Goal: Navigation & Orientation: Find specific page/section

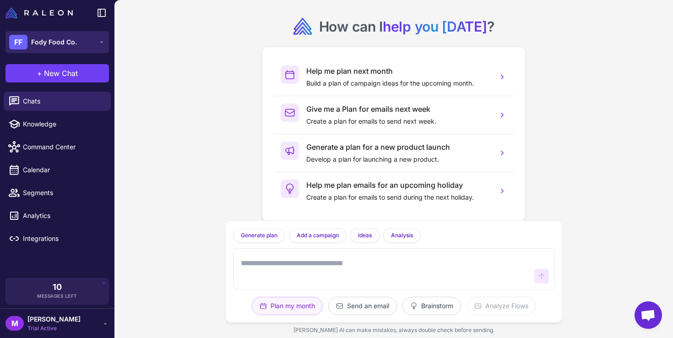
click at [61, 38] on span "Fody Food Co." at bounding box center [54, 42] width 46 height 10
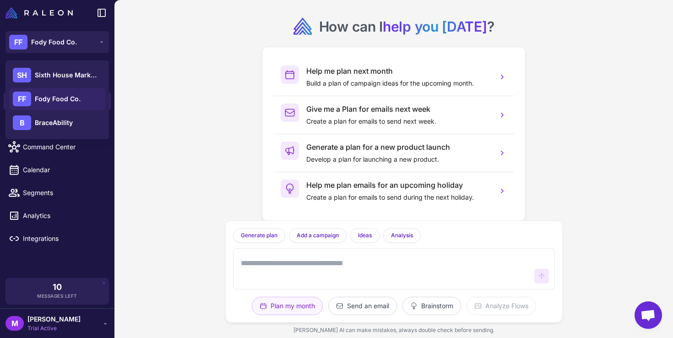
click at [62, 97] on span "Fody Food Co." at bounding box center [58, 99] width 46 height 10
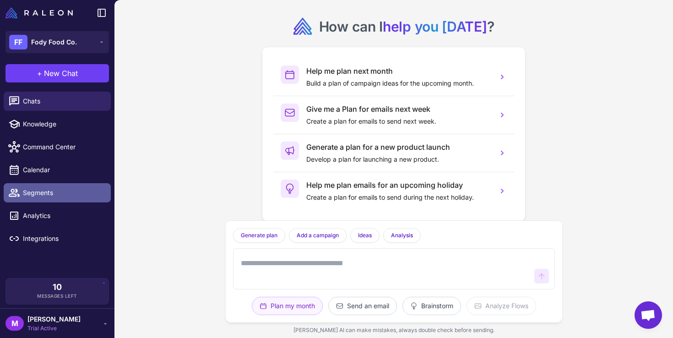
click at [35, 195] on span "Segments" at bounding box center [63, 193] width 81 height 10
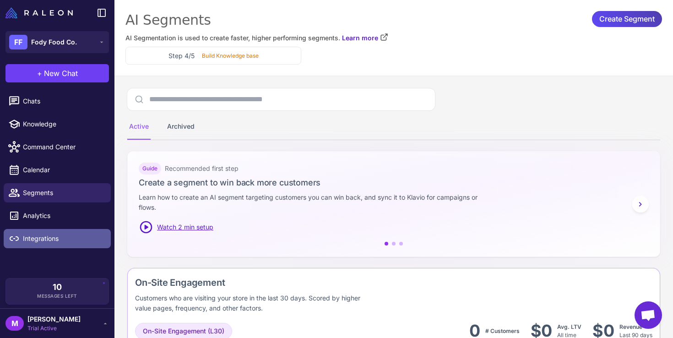
click at [38, 238] on span "Integrations" at bounding box center [63, 238] width 81 height 10
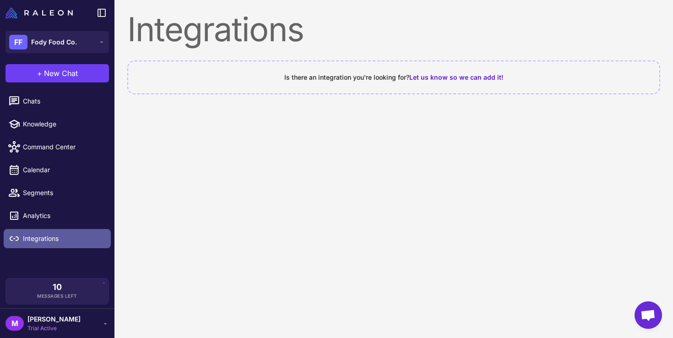
click at [56, 238] on span "Integrations" at bounding box center [63, 238] width 81 height 10
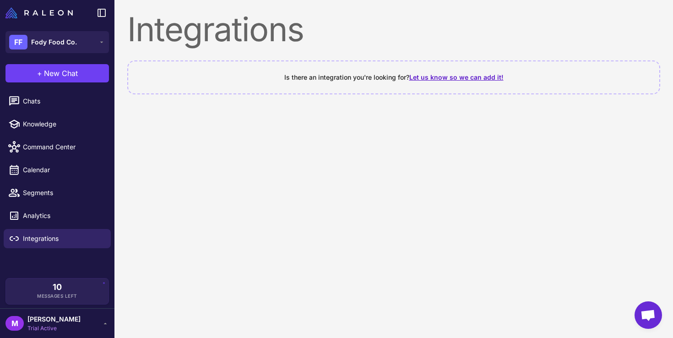
click at [423, 77] on span "Let us know so we can add it!" at bounding box center [456, 77] width 94 height 8
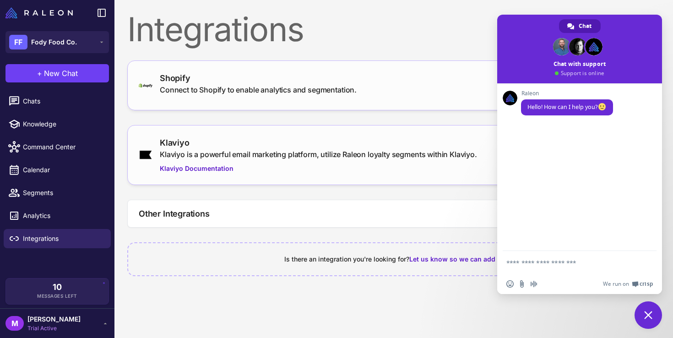
click at [449, 41] on div "Integrations" at bounding box center [393, 29] width 533 height 33
click at [649, 311] on span "Close chat" at bounding box center [648, 315] width 8 height 8
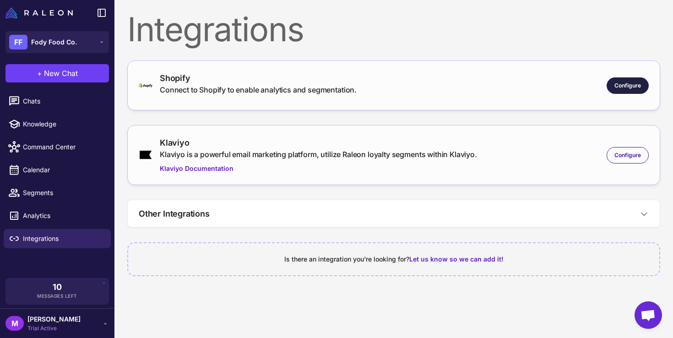
click at [622, 87] on span "Configure" at bounding box center [627, 85] width 27 height 8
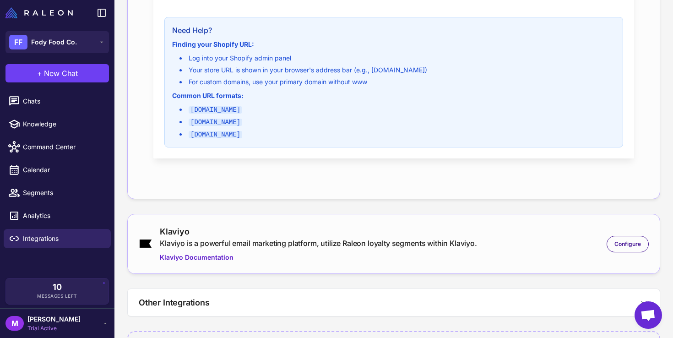
scroll to position [338, 0]
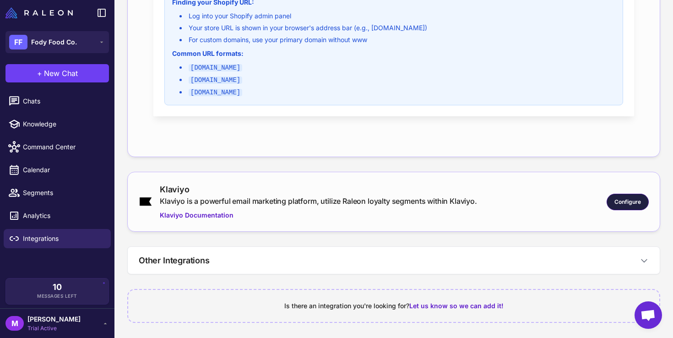
click at [623, 204] on span "Configure" at bounding box center [627, 202] width 27 height 8
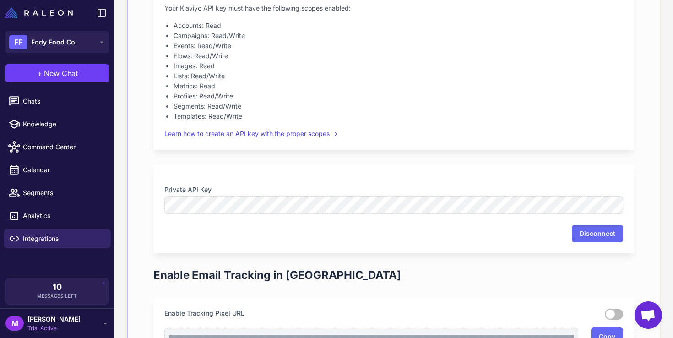
scroll to position [503, 0]
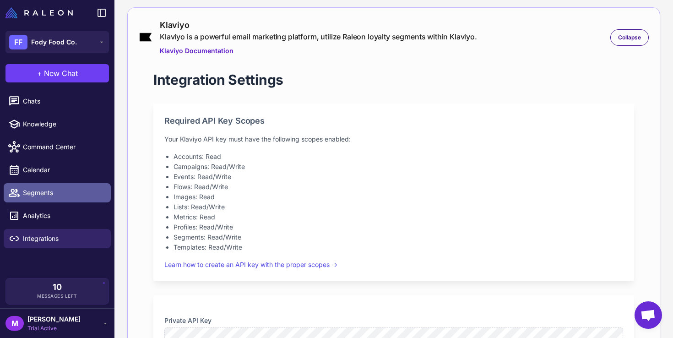
click at [34, 193] on span "Segments" at bounding box center [63, 193] width 81 height 10
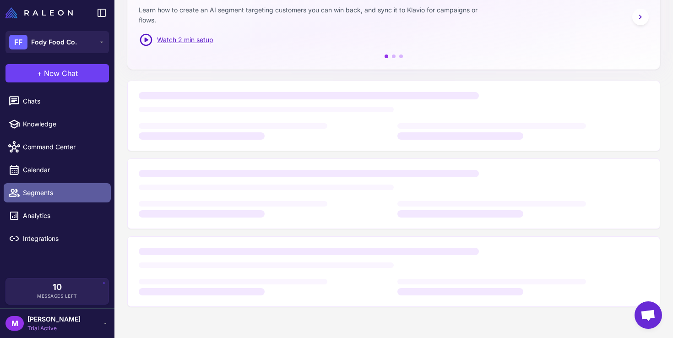
scroll to position [187, 0]
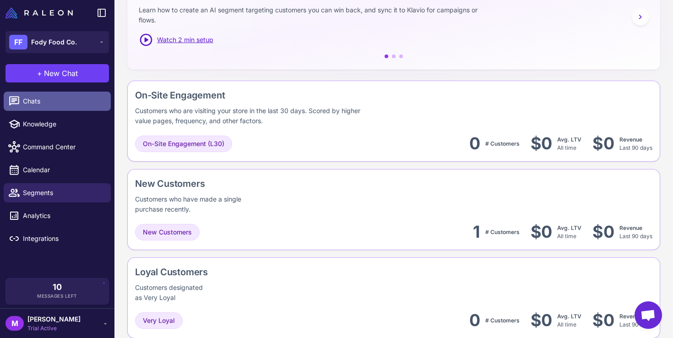
click at [45, 98] on span "Chats" at bounding box center [63, 101] width 81 height 10
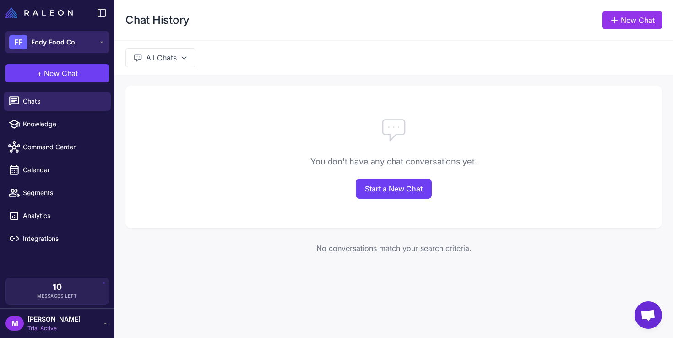
click at [38, 48] on div "FF Fody Food Co." at bounding box center [43, 42] width 68 height 15
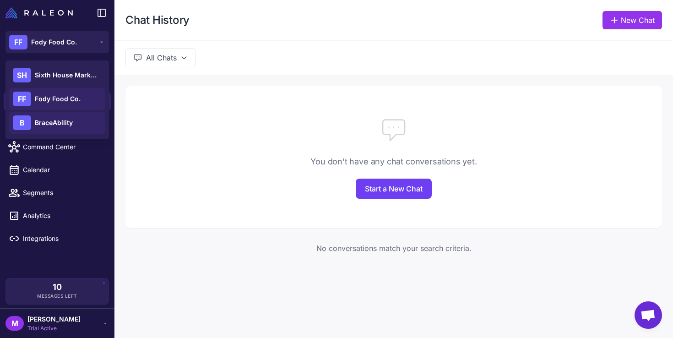
click at [53, 124] on span "BraceAbility" at bounding box center [54, 123] width 38 height 10
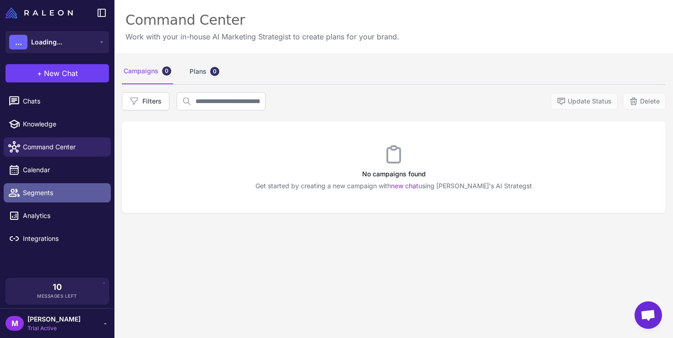
click at [37, 195] on span "Segments" at bounding box center [63, 193] width 81 height 10
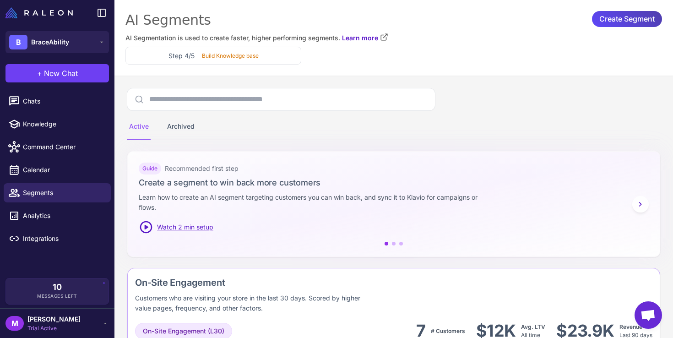
click at [40, 41] on span "BraceAbility" at bounding box center [50, 42] width 38 height 10
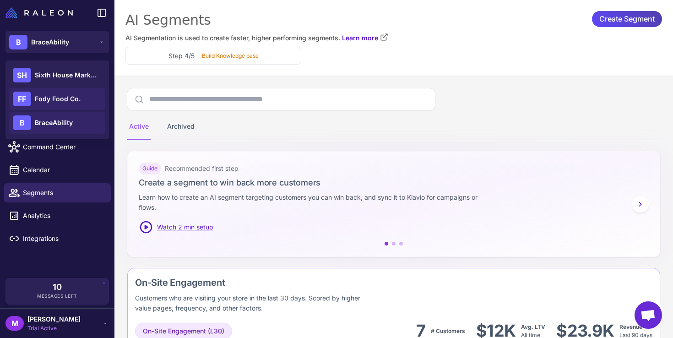
click at [45, 97] on span "Fody Food Co." at bounding box center [58, 99] width 46 height 10
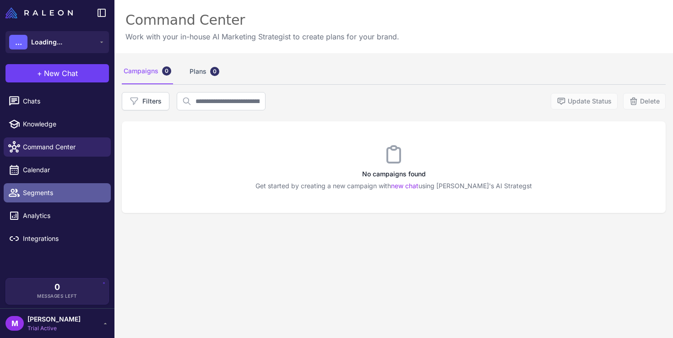
click at [46, 192] on span "Segments" at bounding box center [63, 193] width 81 height 10
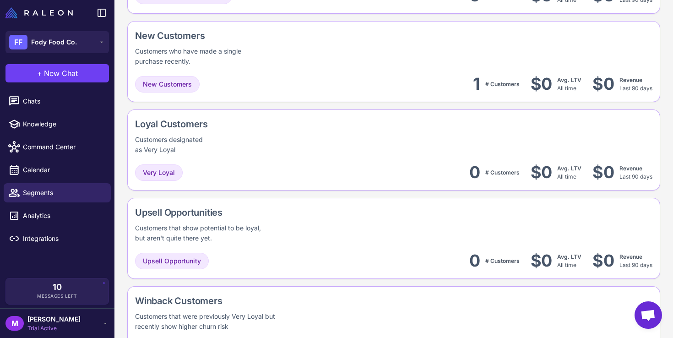
scroll to position [337, 0]
